Goal: Information Seeking & Learning: Learn about a topic

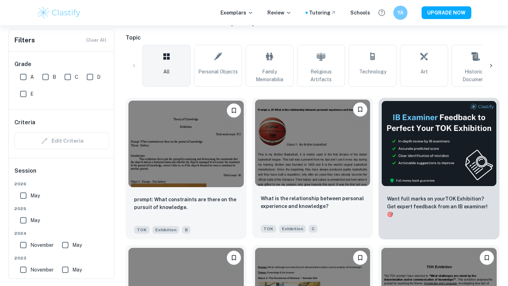
scroll to position [10, 0]
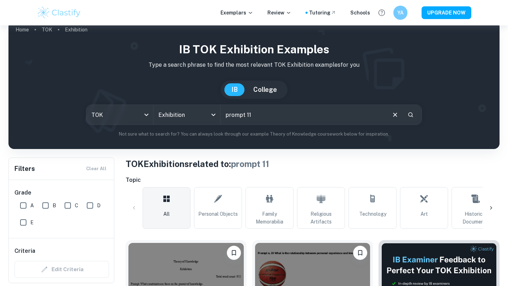
click at [256, 111] on input "prompt 11" at bounding box center [302, 115] width 165 height 20
paste input "PROMPT 11. CAN NEW KNOWLEDGE CHANGE ESTABLISHED VALUES OR BELIEFS?"
type input "PROMPT 11. CAN NEW KNOWLEDGE CHANGE ESTABLISHED VALUES OR BELIEFS?"
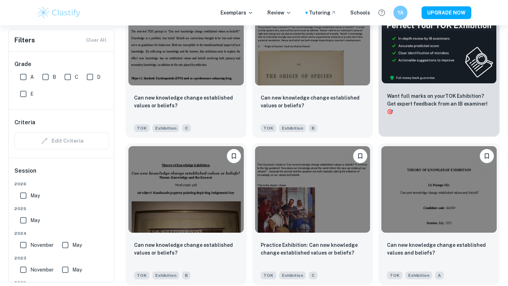
scroll to position [252, 0]
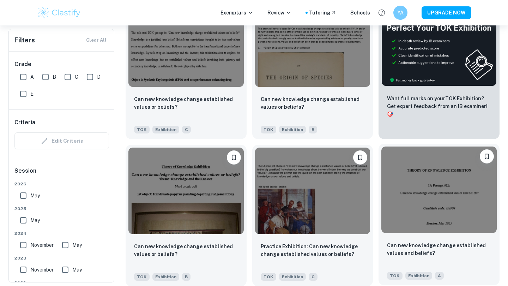
click at [448, 179] on img at bounding box center [438, 189] width 115 height 86
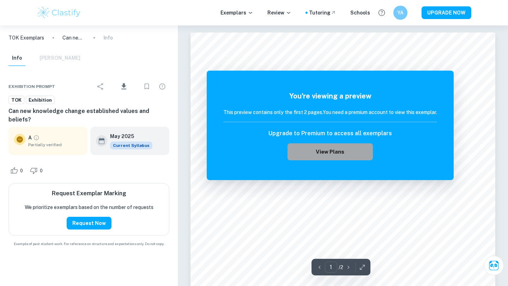
click at [327, 151] on button "View Plans" at bounding box center [329, 151] width 85 height 17
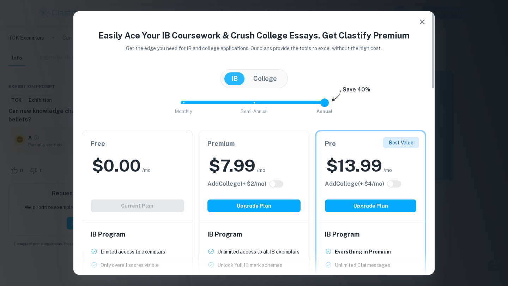
click at [66, 175] on div "Easily Ace Your IB Coursework & Crush College Essays. Get Clastify Premium Get …" at bounding box center [254, 143] width 508 height 286
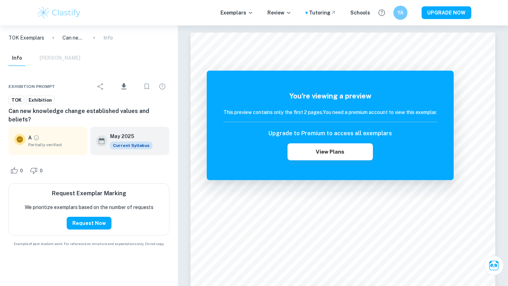
click at [49, 134] on div "A Partially verified" at bounding box center [55, 141] width 54 height 14
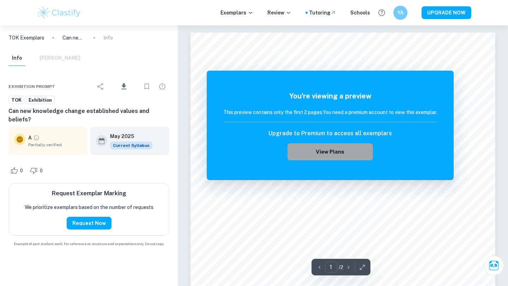
click at [337, 154] on button "View Plans" at bounding box center [329, 151] width 85 height 17
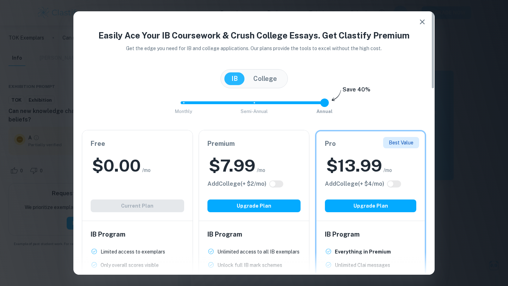
click at [144, 198] on div "Free $ 0.00 /mo Add College (+ $ 2 /mo) Current Plan" at bounding box center [137, 175] width 110 height 90
click at [144, 216] on div "Free $ 0.00 /mo Add College (+ $ 2 /mo) Current Plan" at bounding box center [137, 175] width 110 height 90
click at [144, 212] on div "Free $ 0.00 /mo Add College (+ $ 2 /mo) Current Plan" at bounding box center [137, 175] width 110 height 90
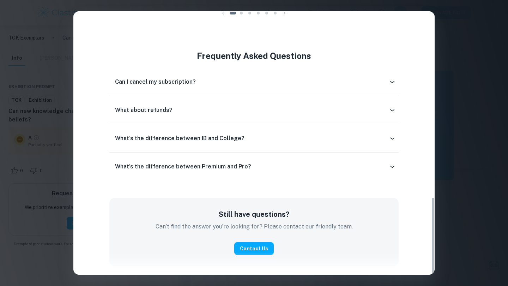
scroll to position [626, 0]
click at [422, 1] on div "Easily Ace Your IB Coursework & Crush College Essays. Get Clastify Premium Get …" at bounding box center [254, 143] width 508 height 286
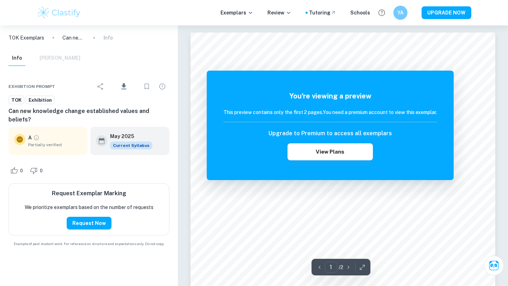
scroll to position [-2, 0]
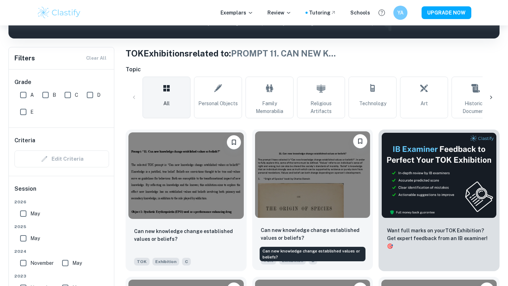
scroll to position [189, 0]
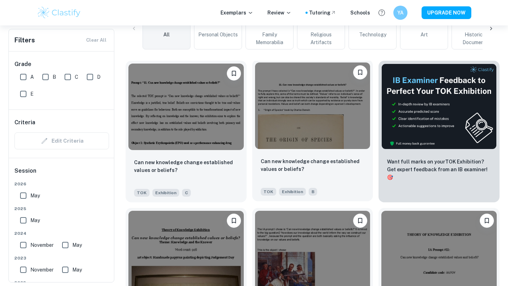
click at [317, 127] on img at bounding box center [312, 105] width 115 height 86
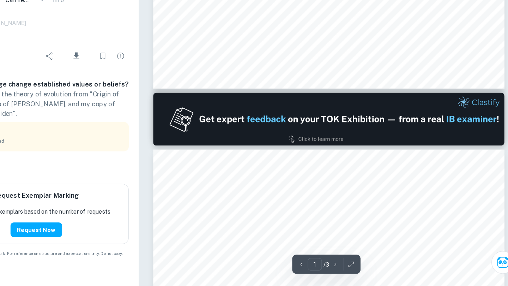
type input "2"
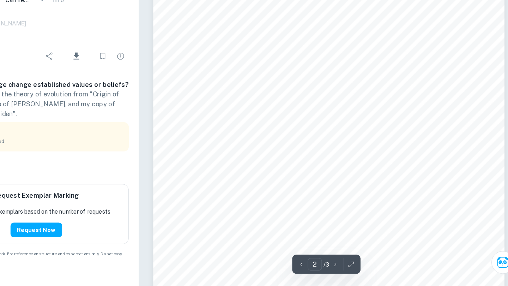
scroll to position [573, 0]
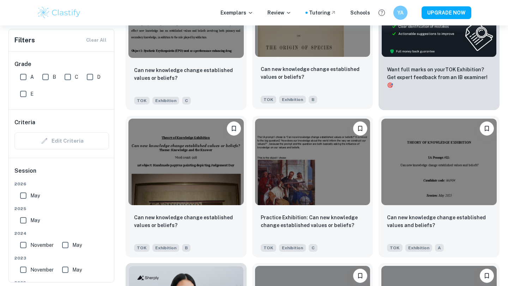
scroll to position [282, 0]
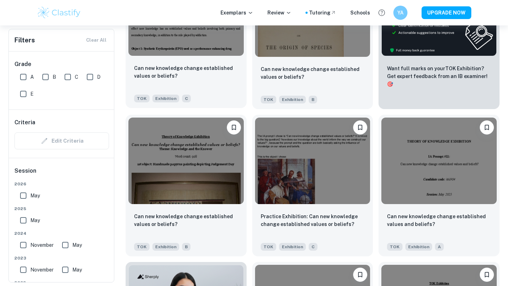
click at [197, 41] on img at bounding box center [185, 12] width 115 height 86
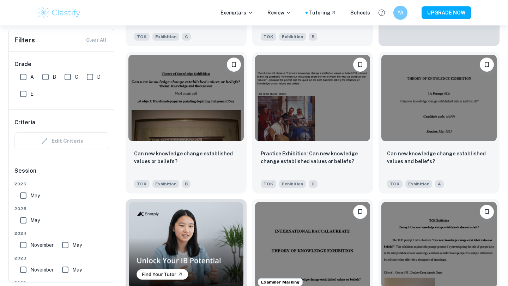
scroll to position [347, 0]
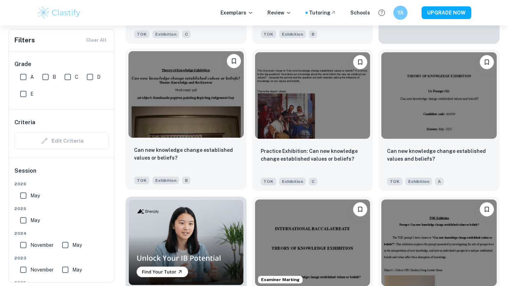
click at [210, 77] on img at bounding box center [185, 94] width 115 height 86
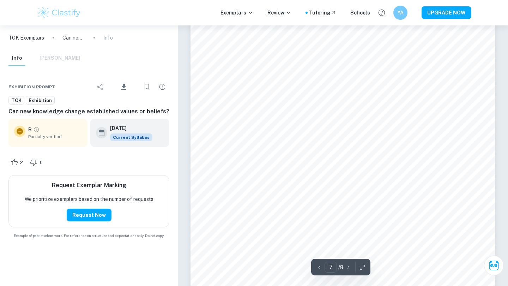
scroll to position [2738, 0]
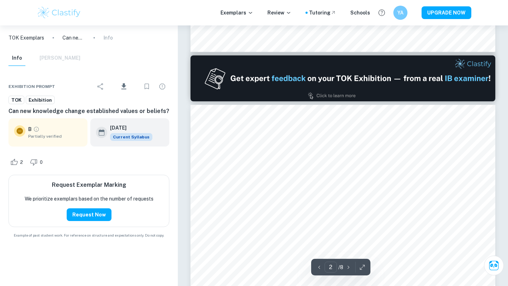
type input "1"
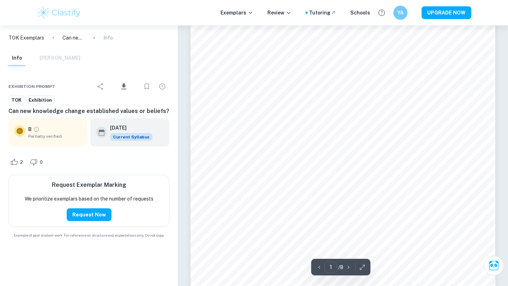
scroll to position [129, 0]
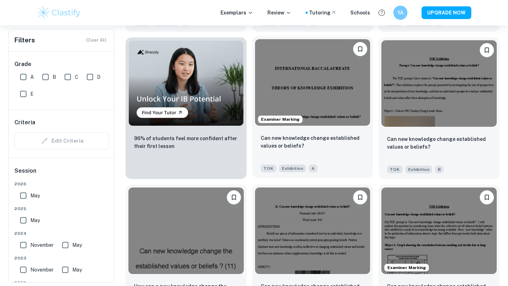
scroll to position [514, 0]
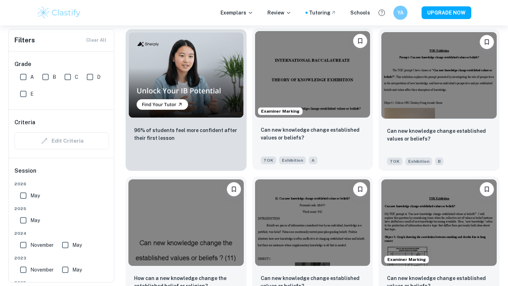
click at [337, 114] on img at bounding box center [312, 74] width 115 height 86
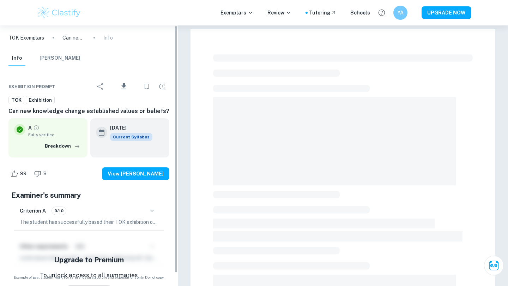
click at [144, 216] on div "Criterion A 9/10" at bounding box center [89, 210] width 138 height 12
click at [152, 211] on icon "button" at bounding box center [152, 210] width 8 height 8
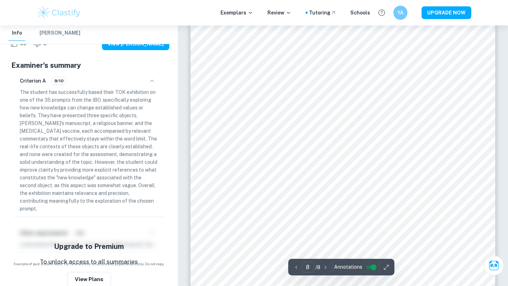
scroll to position [2945, 0]
type input "5"
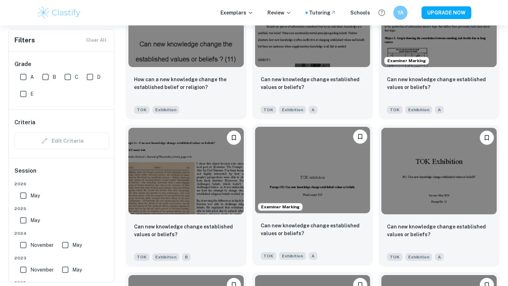
scroll to position [716, 0]
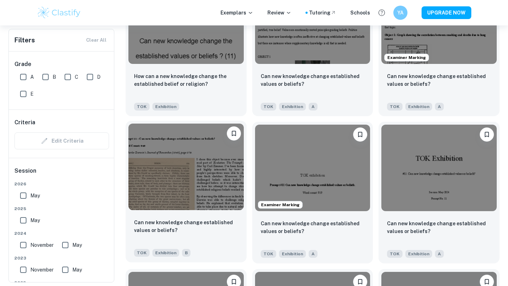
click at [192, 190] on img at bounding box center [185, 166] width 115 height 86
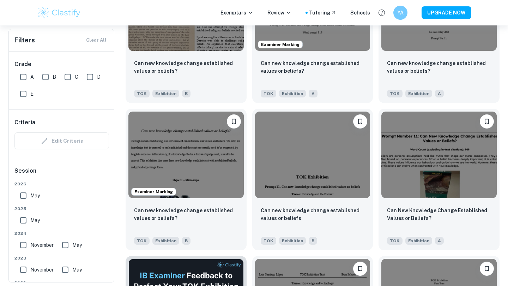
scroll to position [888, 0]
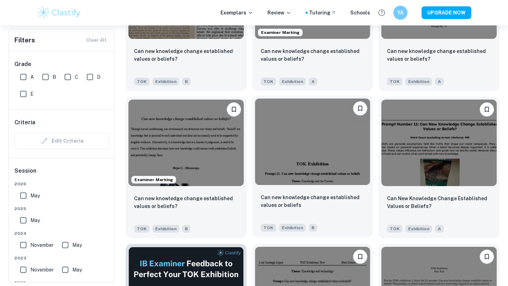
click at [309, 159] on img at bounding box center [312, 141] width 115 height 86
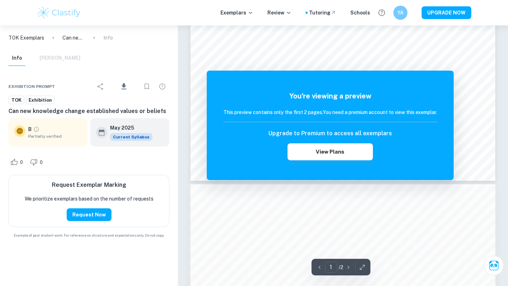
scroll to position [492, 0]
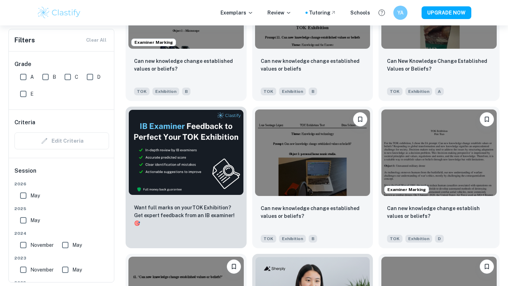
scroll to position [1025, 0]
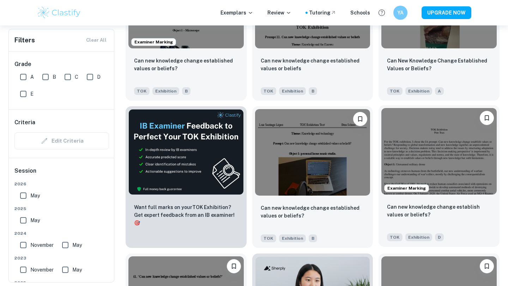
click at [416, 140] on img at bounding box center [438, 151] width 115 height 86
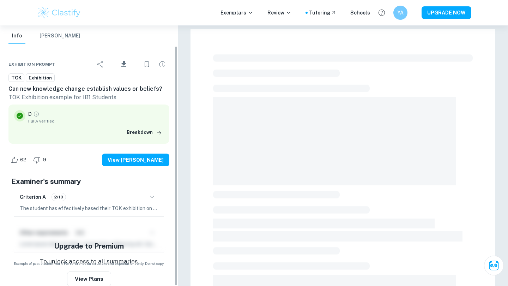
scroll to position [22, 0]
click at [135, 199] on div "Criterion A 2/10" at bounding box center [89, 197] width 138 height 12
click at [148, 198] on icon "button" at bounding box center [152, 197] width 8 height 8
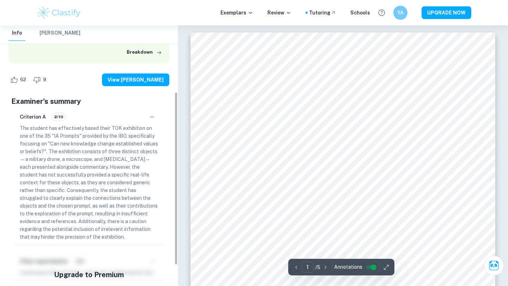
scroll to position [105, 0]
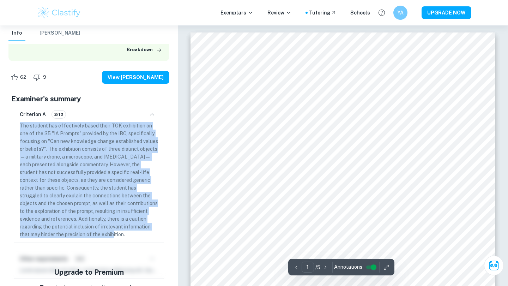
drag, startPoint x: 105, startPoint y: 231, endPoint x: 16, endPoint y: 124, distance: 139.6
click at [15, 124] on div "Criterion A 2/10 The student has effectively based their TOK exhibition on one …" at bounding box center [88, 173] width 149 height 138
copy p "The student has effectively based their TOK exhibition on one of the 35 "IA Pro…"
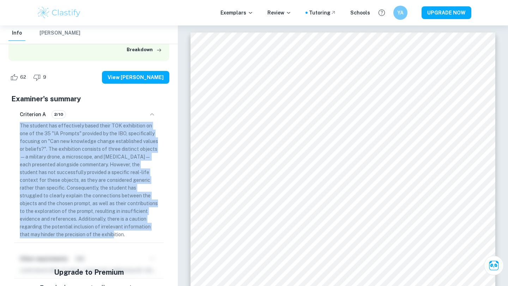
copy p "The student has effectively based their TOK exhibition on one of the 35 "IA Pro…"
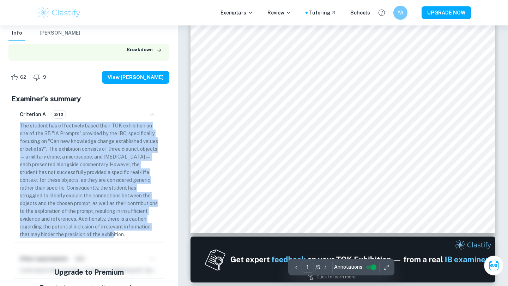
scroll to position [0, 0]
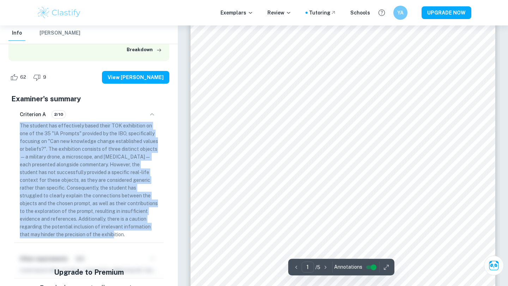
type input "2"
click at [369, 265] on input "controlled" at bounding box center [373, 267] width 25 height 8
click at [369, 265] on input "controlled" at bounding box center [367, 267] width 25 height 8
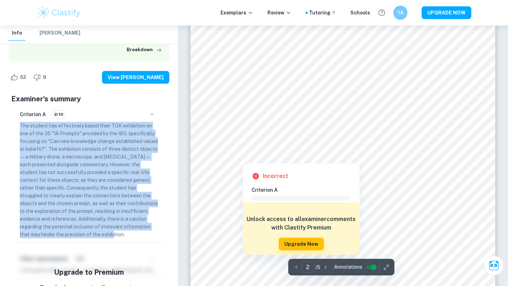
scroll to position [540, 0]
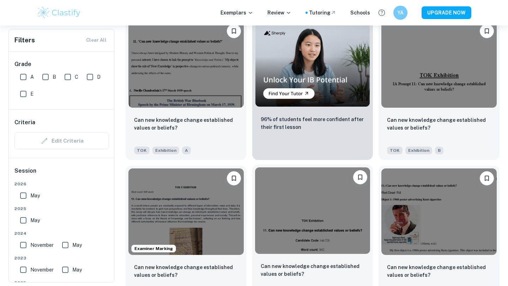
scroll to position [1261, 0]
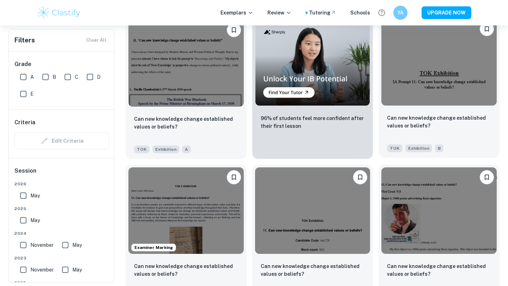
click at [477, 107] on div at bounding box center [438, 62] width 121 height 92
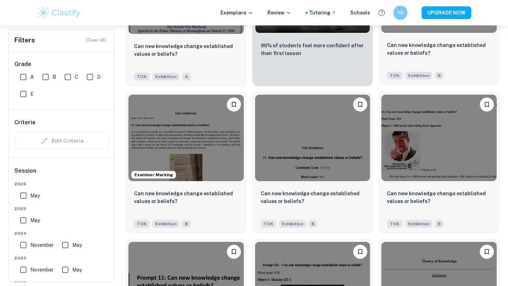
scroll to position [1345, 0]
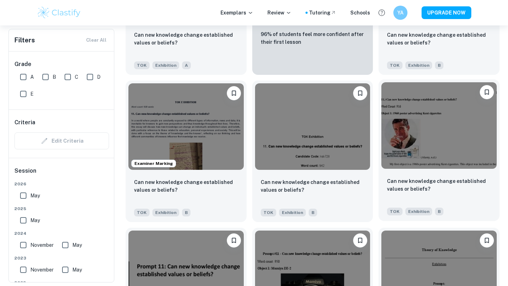
click at [408, 158] on img at bounding box center [438, 125] width 115 height 86
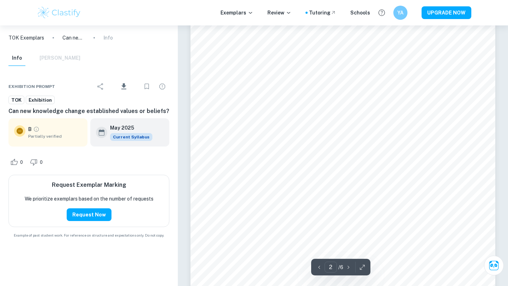
scroll to position [625, 0]
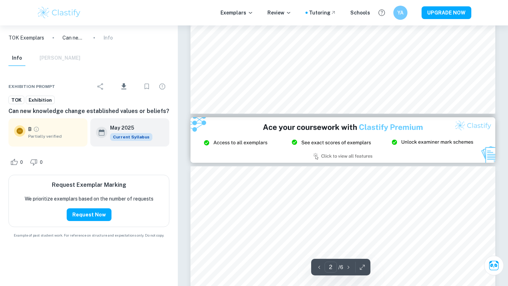
type input "3"
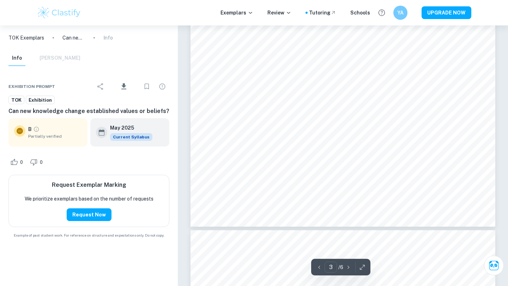
scroll to position [1197, 0]
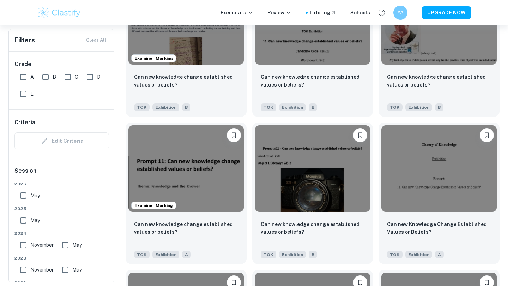
scroll to position [1451, 0]
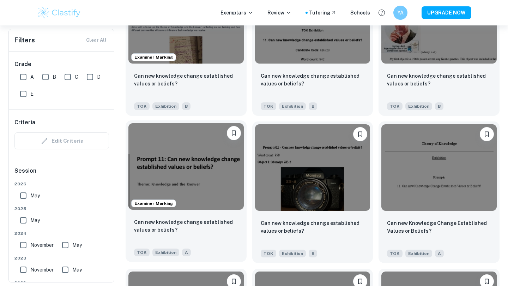
click at [203, 178] on img at bounding box center [185, 166] width 115 height 86
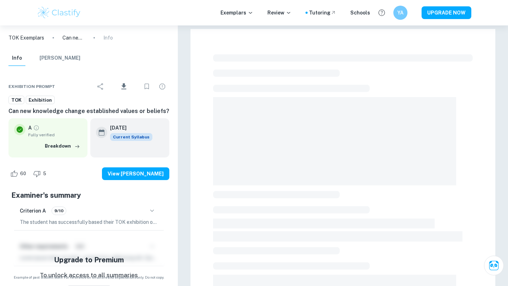
click at [118, 219] on p "The student has successfully based their TOK exhibition on one of the 35 IBO pr…" at bounding box center [89, 222] width 138 height 8
click at [117, 223] on p "The student has successfully based their TOK exhibition on one of the 35 IBO pr…" at bounding box center [89, 222] width 138 height 8
click at [153, 210] on icon "button" at bounding box center [152, 210] width 8 height 8
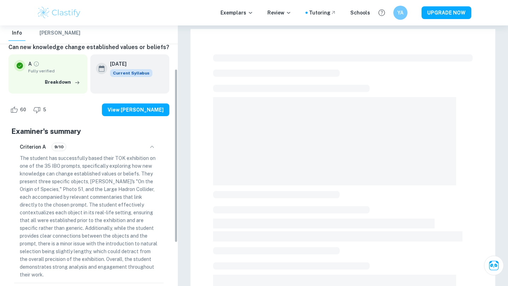
scroll to position [66, 0]
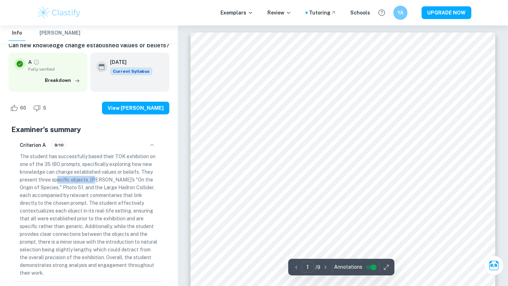
drag, startPoint x: 58, startPoint y: 180, endPoint x: 96, endPoint y: 181, distance: 38.1
click at [96, 181] on p "The student has successfully based their TOK exhibition on one of the 35 IBO pr…" at bounding box center [89, 214] width 138 height 124
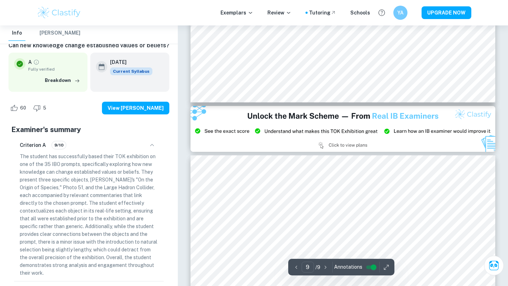
type input "8"
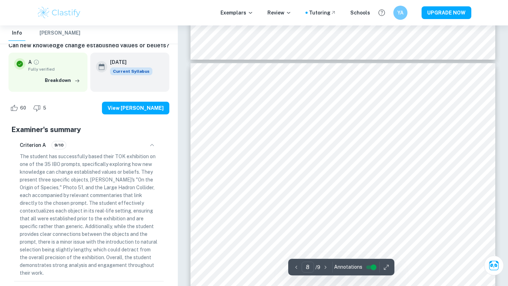
scroll to position [3104, 0]
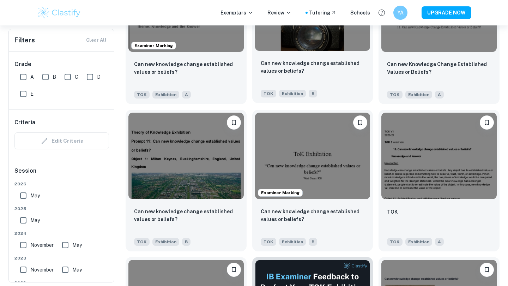
scroll to position [1610, 0]
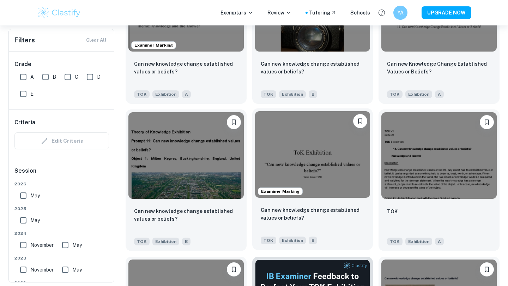
click at [289, 137] on img at bounding box center [312, 154] width 115 height 86
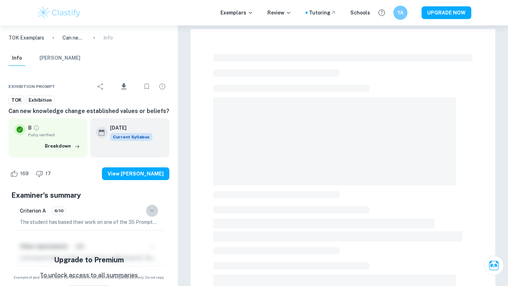
click at [152, 208] on icon "button" at bounding box center [152, 210] width 8 height 8
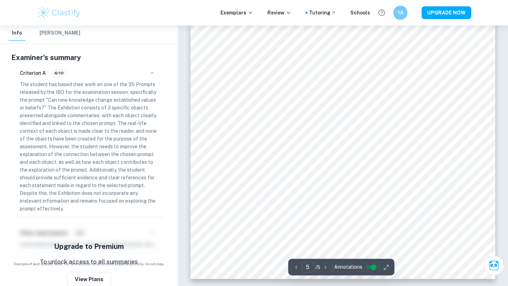
scroll to position [1837, 0]
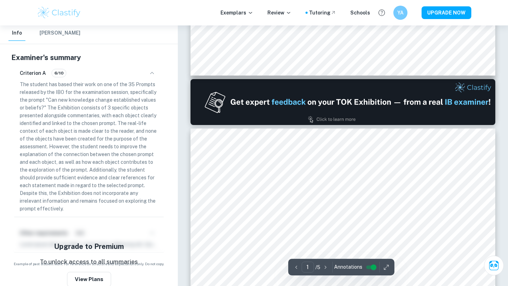
type input "2"
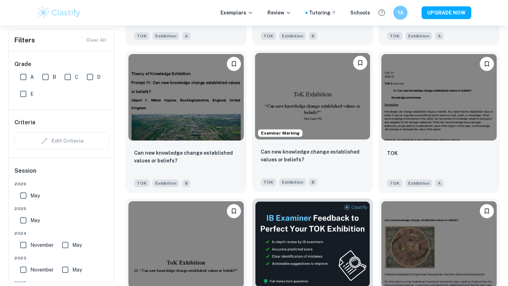
scroll to position [1669, 0]
click at [309, 135] on img at bounding box center [312, 96] width 115 height 86
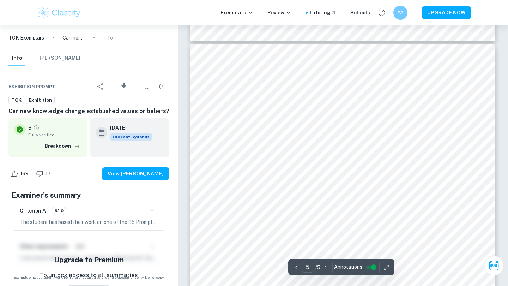
type input "4"
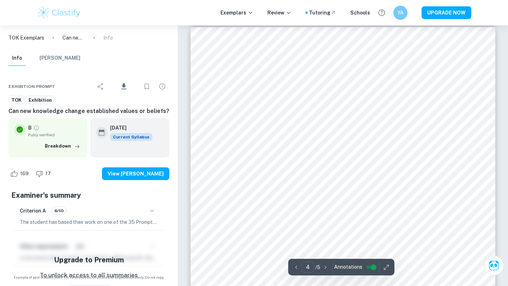
scroll to position [1245, 0]
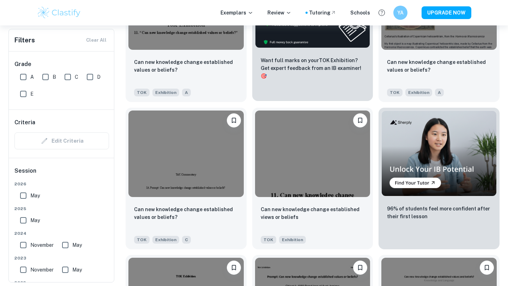
scroll to position [1910, 0]
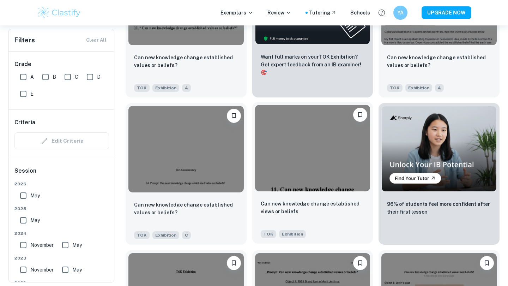
click at [299, 171] on img at bounding box center [312, 148] width 115 height 86
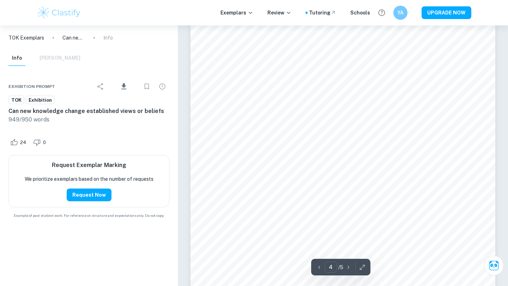
scroll to position [1394, 0]
type input "5"
click at [50, 60] on div "Info [PERSON_NAME]" at bounding box center [44, 58] width 72 height 16
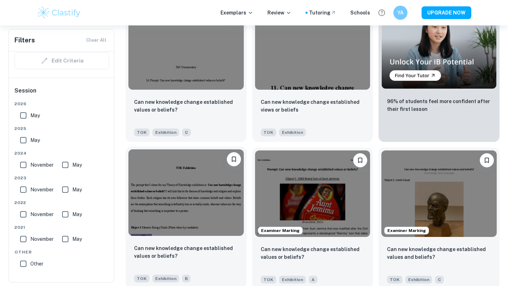
scroll to position [2014, 0]
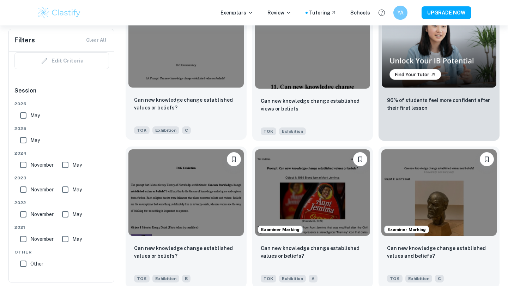
click at [188, 76] on img at bounding box center [185, 44] width 115 height 86
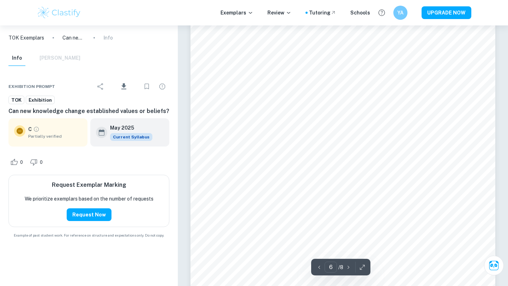
scroll to position [2124, 0]
type input "8"
click at [95, 162] on div "0 0" at bounding box center [88, 161] width 161 height 25
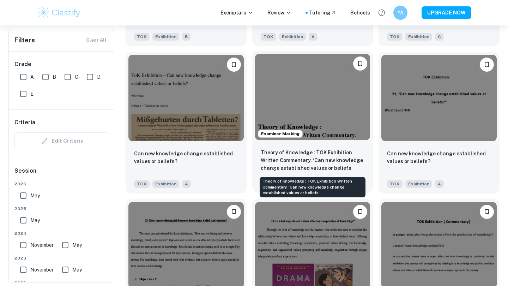
scroll to position [2254, 0]
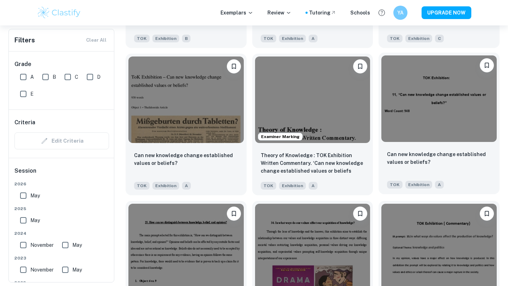
click at [429, 97] on img at bounding box center [438, 98] width 115 height 86
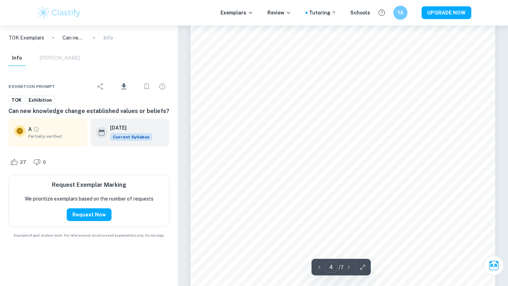
scroll to position [1423, 0]
type input "7"
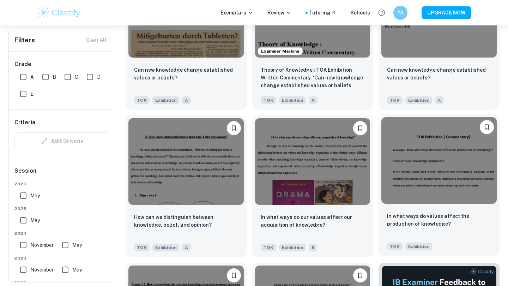
scroll to position [2333, 0]
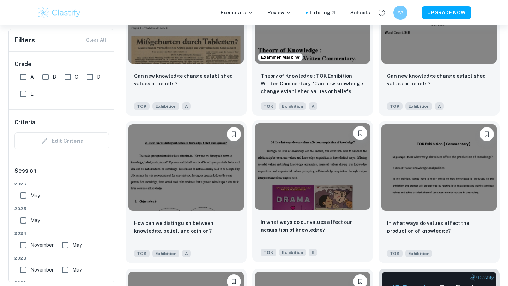
click at [284, 189] on img at bounding box center [312, 166] width 115 height 86
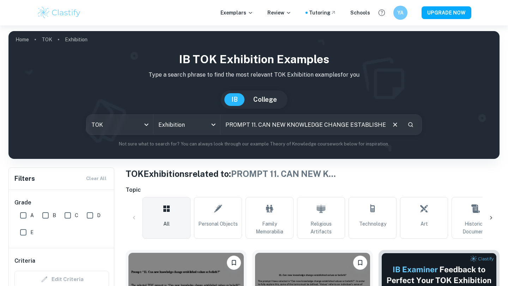
scroll to position [2333, 0]
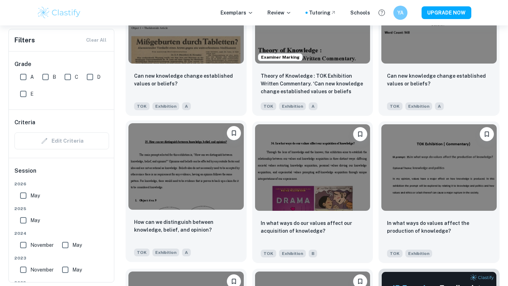
click at [200, 203] on img at bounding box center [185, 166] width 115 height 86
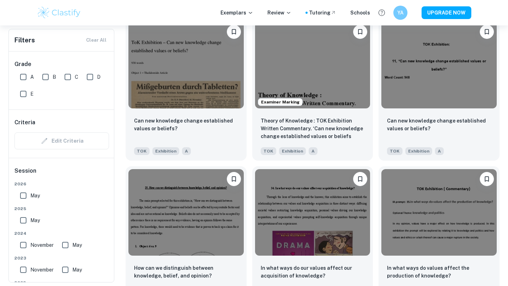
scroll to position [2285, 0]
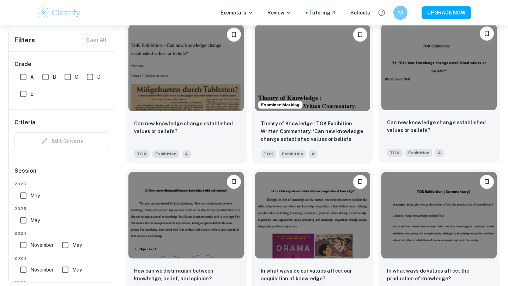
click at [449, 117] on div "Can new knowledge change established values or beliefs? TOK Exhibition A" at bounding box center [438, 137] width 121 height 49
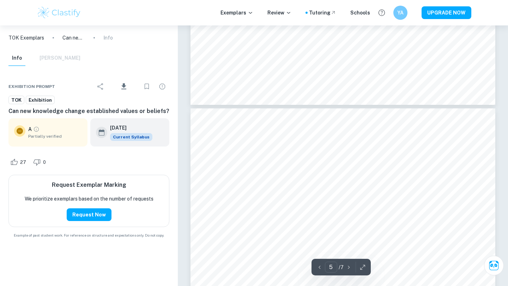
type input "6"
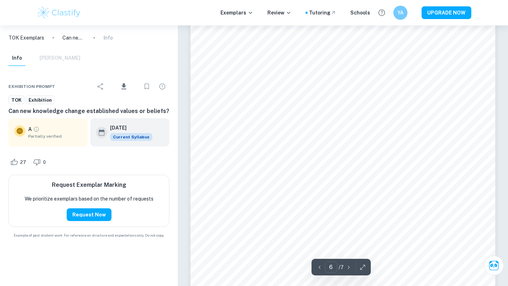
scroll to position [2280, 0]
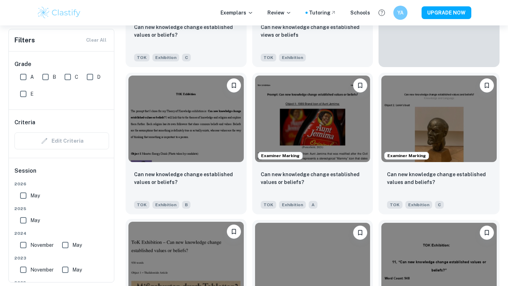
scroll to position [2088, 0]
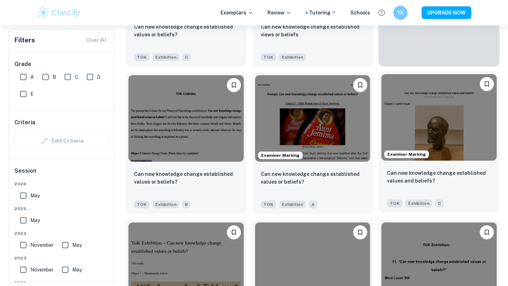
click at [461, 134] on img at bounding box center [438, 117] width 115 height 86
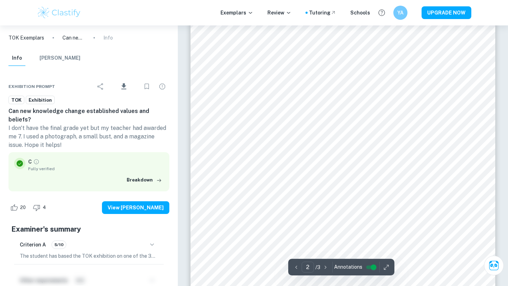
scroll to position [505, 0]
click at [147, 238] on div "Criterion A 5/10" at bounding box center [89, 244] width 138 height 12
click at [146, 242] on div "Criterion A 5/10 The student has based the TOK exhibition on one of the 35 IBO …" at bounding box center [88, 249] width 149 height 30
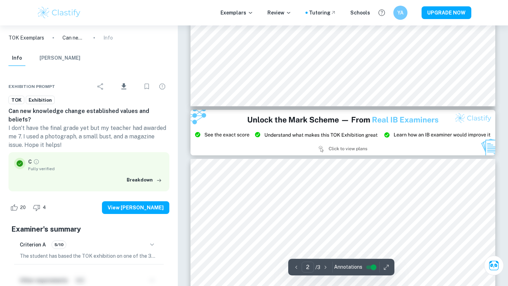
type input "3"
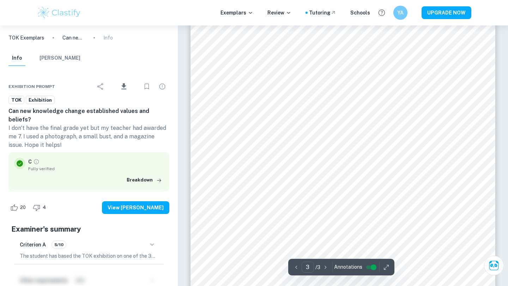
scroll to position [996, 0]
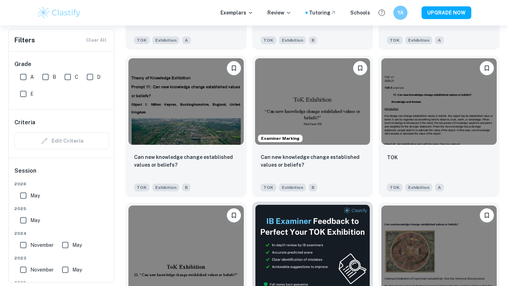
scroll to position [1664, 0]
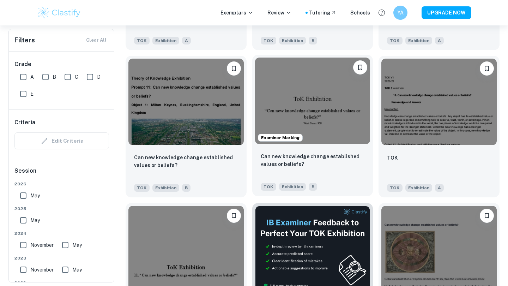
click at [297, 98] on img at bounding box center [312, 100] width 115 height 86
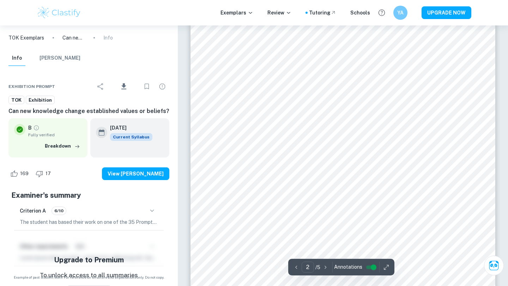
scroll to position [466, 0]
type input "4"
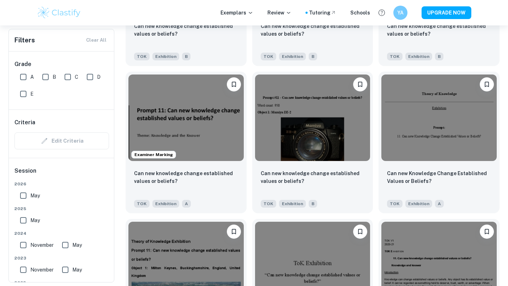
scroll to position [1464, 0]
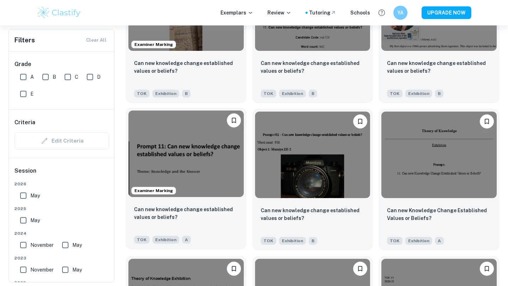
click at [163, 178] on img at bounding box center [185, 153] width 115 height 86
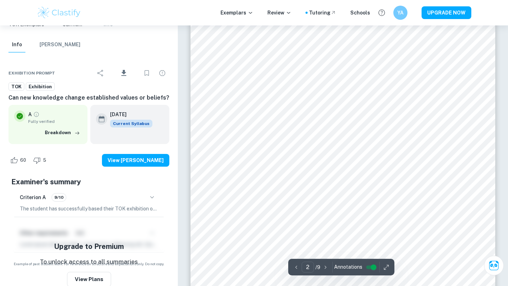
scroll to position [499, 0]
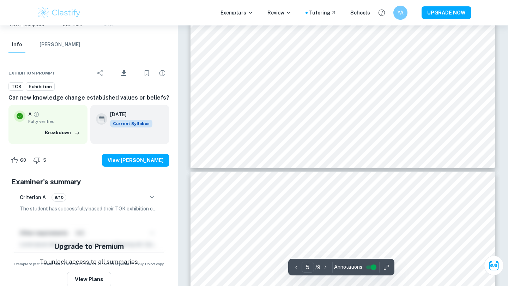
type input "6"
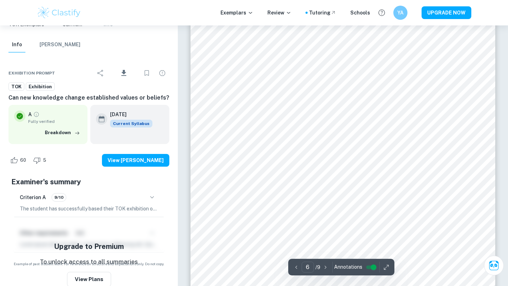
scroll to position [2246, 0]
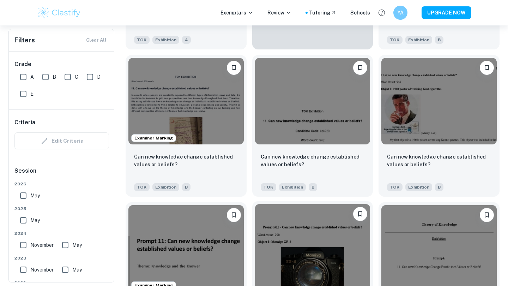
scroll to position [1370, 0]
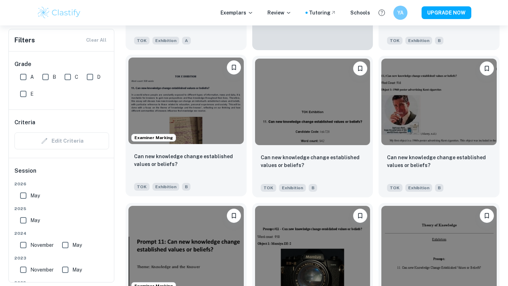
click at [182, 118] on img at bounding box center [185, 100] width 115 height 86
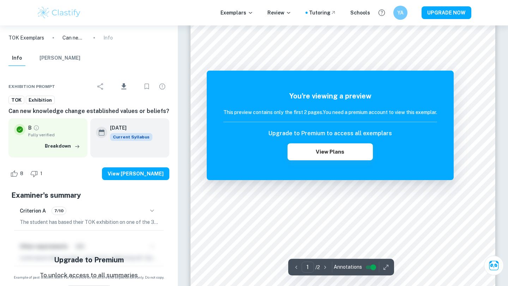
scroll to position [137, 0]
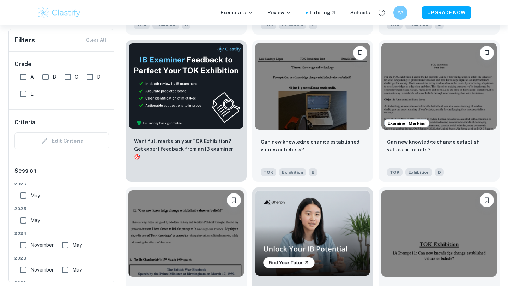
scroll to position [1047, 0]
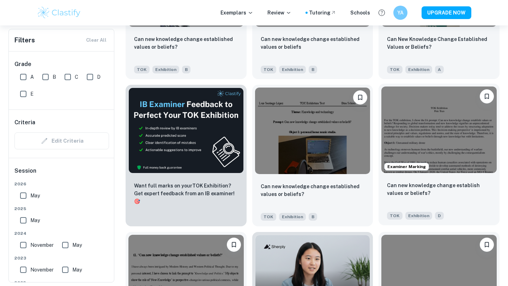
click at [436, 165] on img at bounding box center [438, 129] width 115 height 86
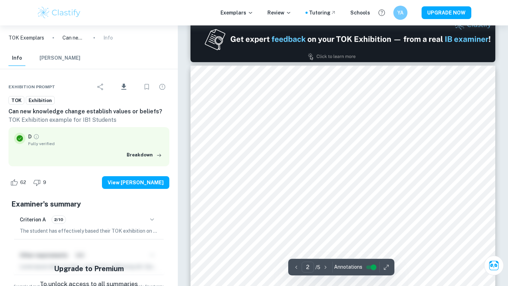
scroll to position [414, 0]
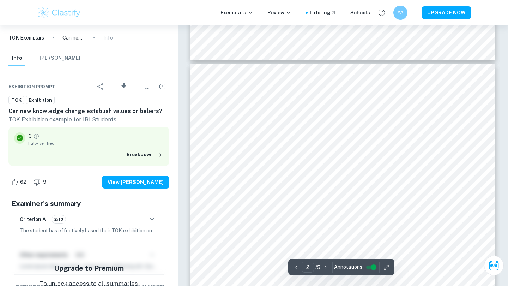
type input "3"
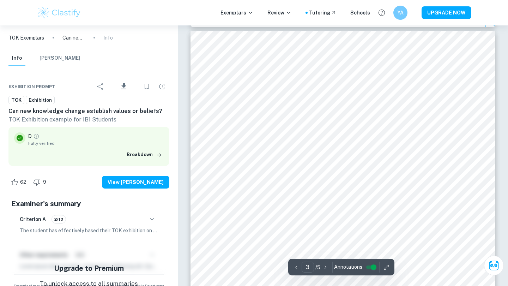
scroll to position [812, 0]
